Goal: Task Accomplishment & Management: Manage account settings

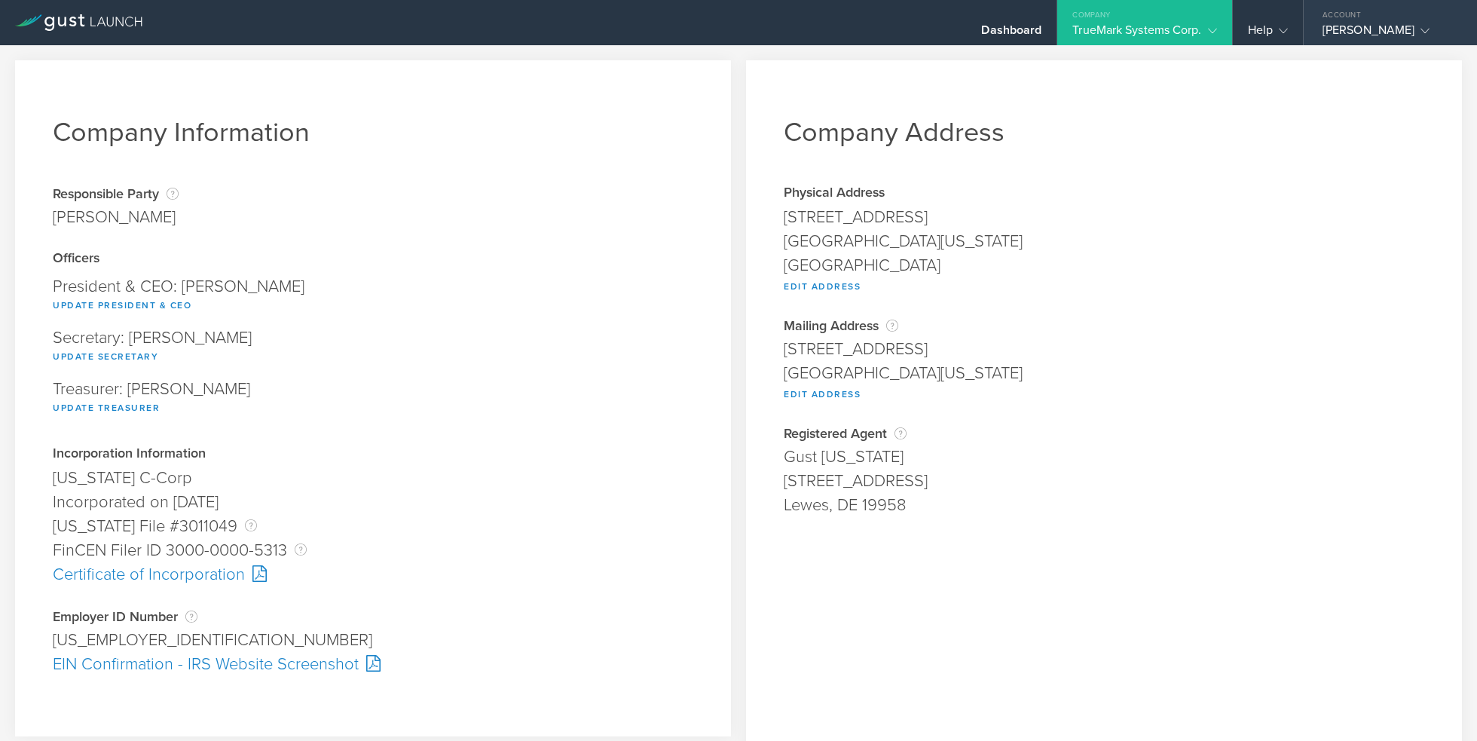
click at [1421, 32] on icon at bounding box center [1425, 30] width 9 height 9
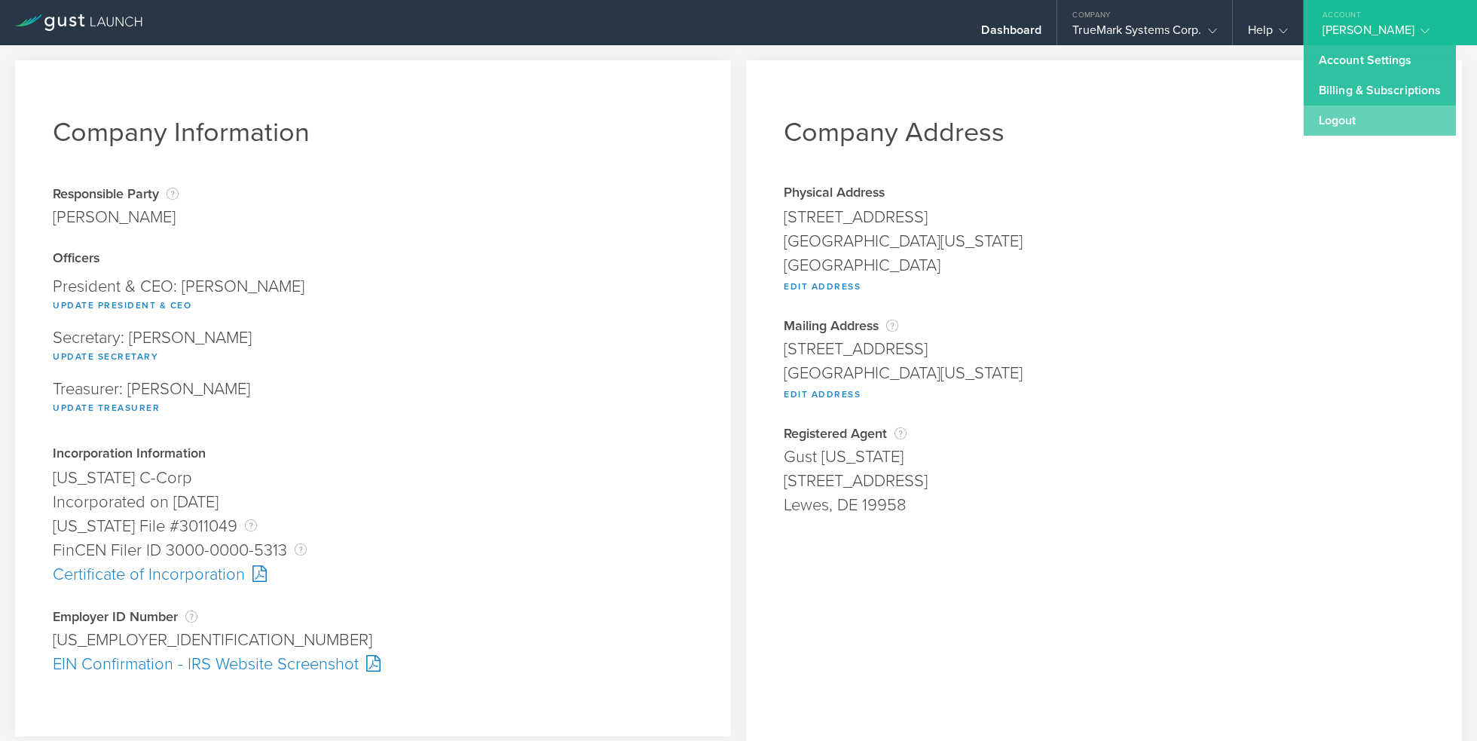
click at [1340, 128] on link "Logout" at bounding box center [1380, 121] width 152 height 30
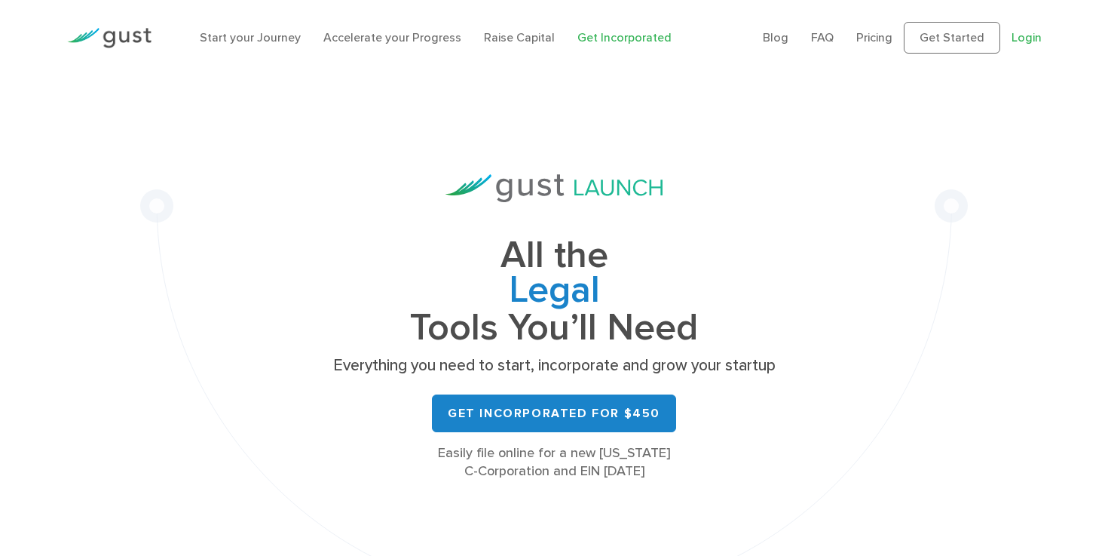
click at [1029, 42] on link "Login" at bounding box center [1027, 37] width 30 height 14
click at [1024, 41] on link "Login" at bounding box center [1027, 37] width 30 height 14
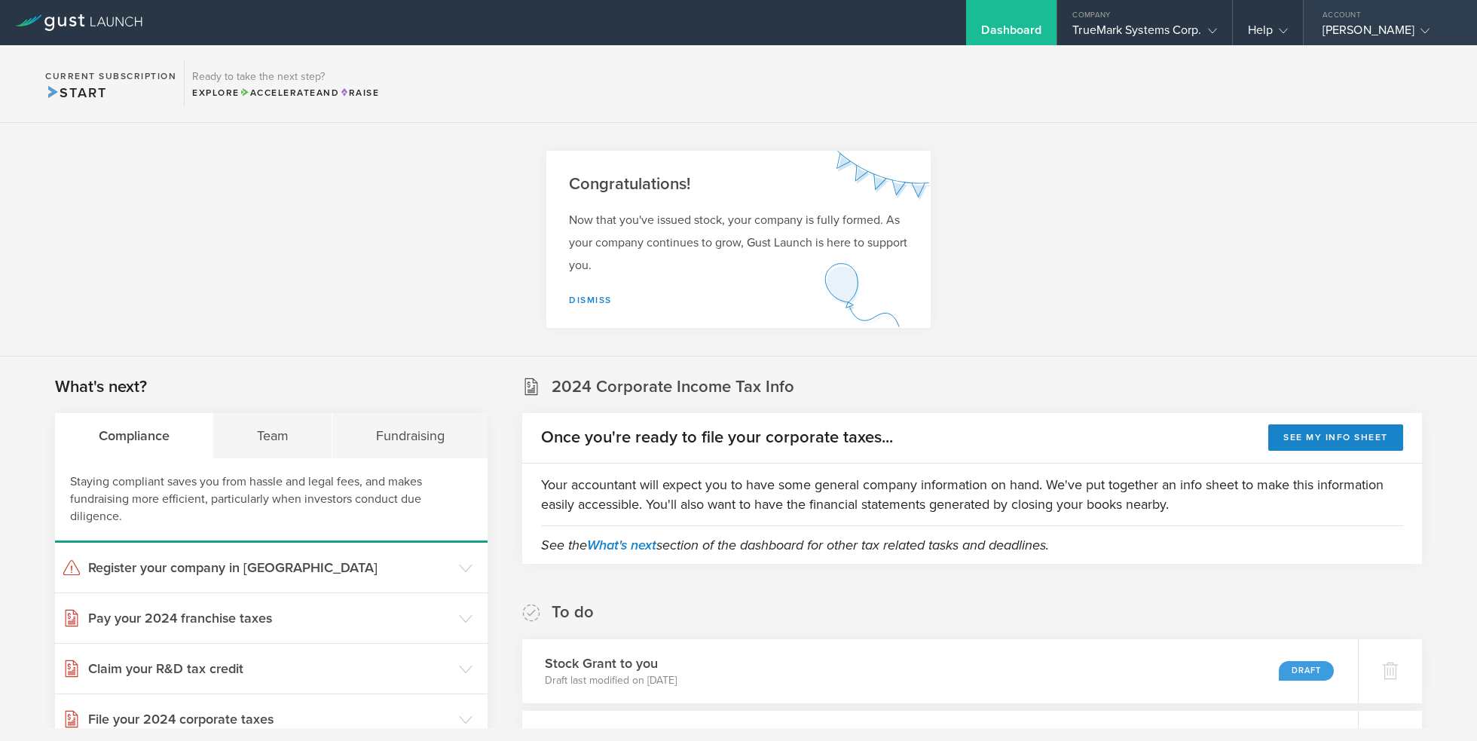
click at [1409, 38] on div "[PERSON_NAME]" at bounding box center [1387, 34] width 128 height 23
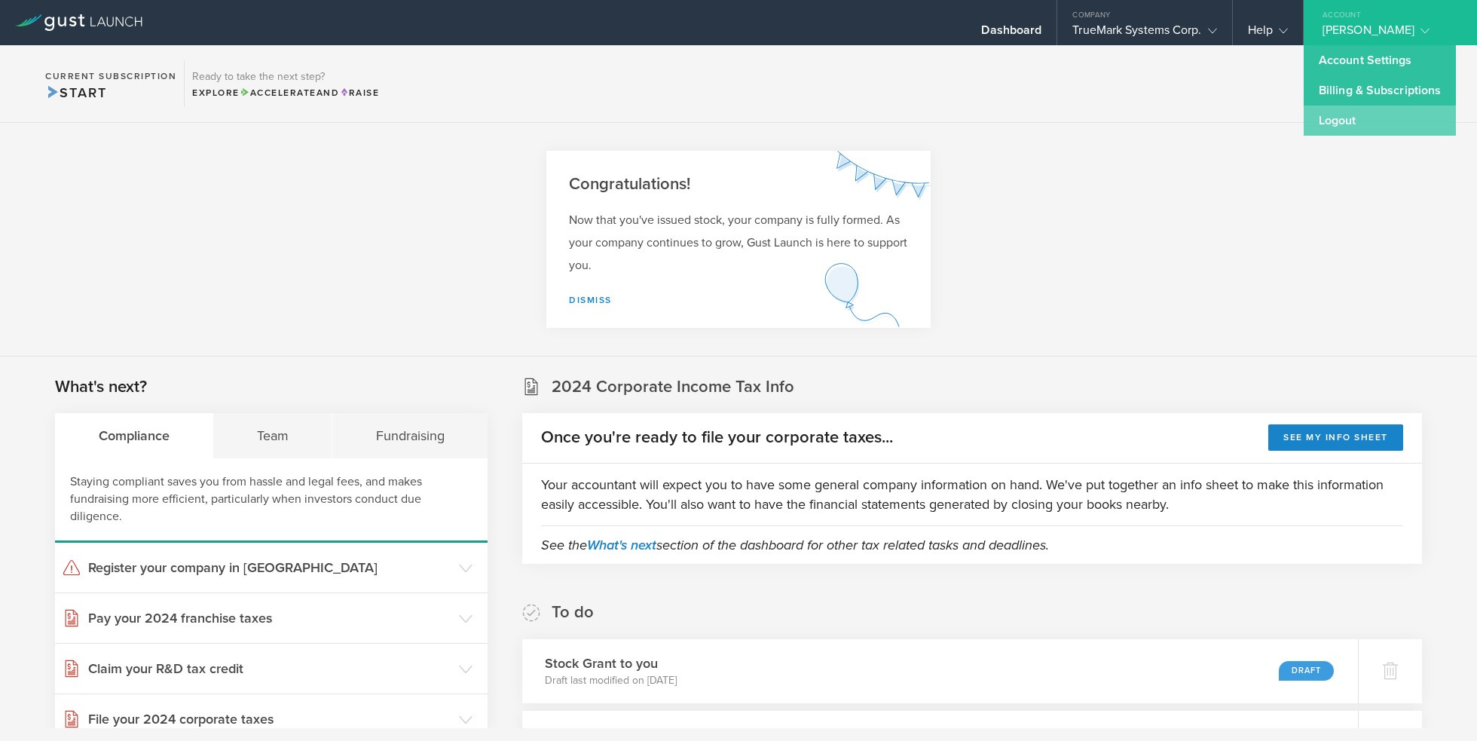
click at [1343, 125] on link "Logout" at bounding box center [1380, 121] width 152 height 30
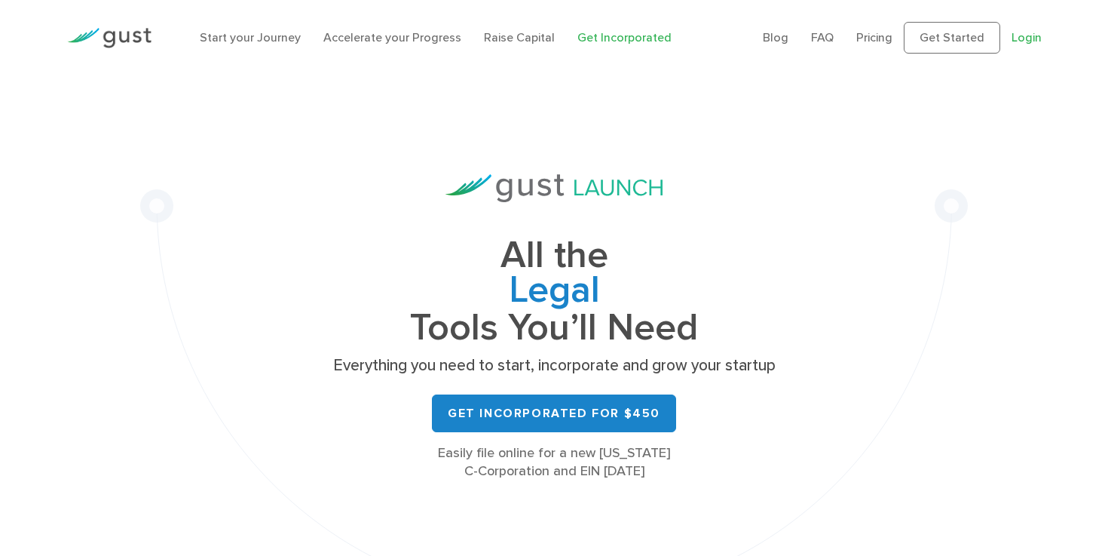
click at [1030, 38] on link "Login" at bounding box center [1027, 37] width 30 height 14
